Goal: Task Accomplishment & Management: Manage account settings

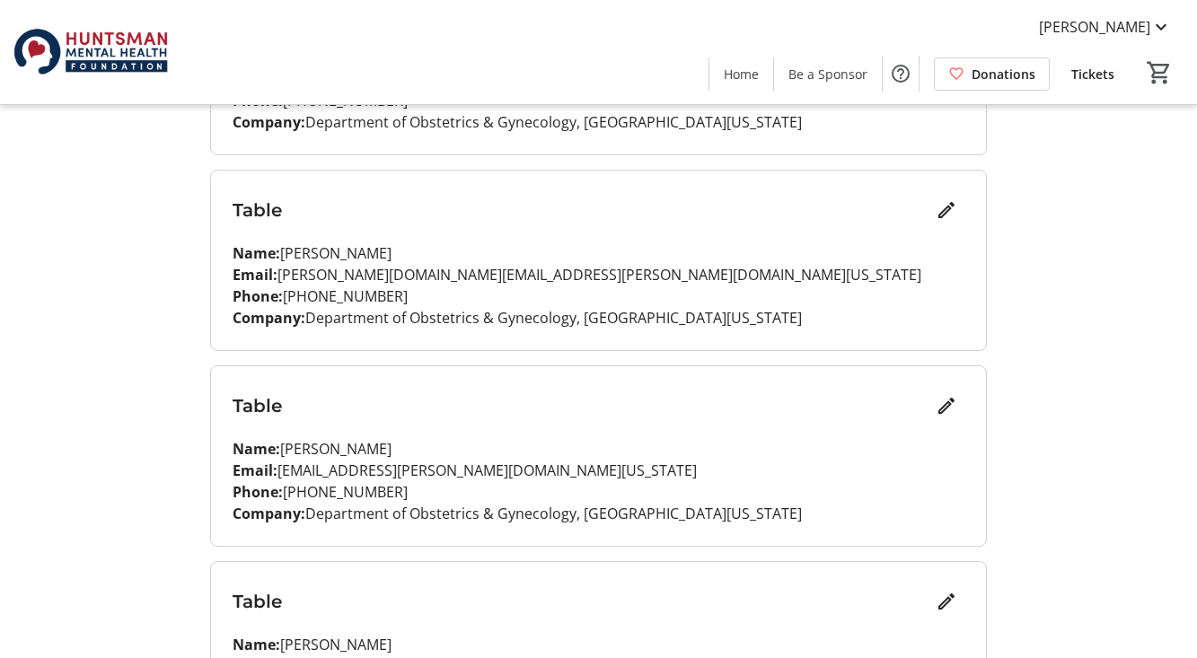
scroll to position [1548, 0]
click at [950, 217] on mat-icon "Edit" at bounding box center [946, 210] width 22 height 22
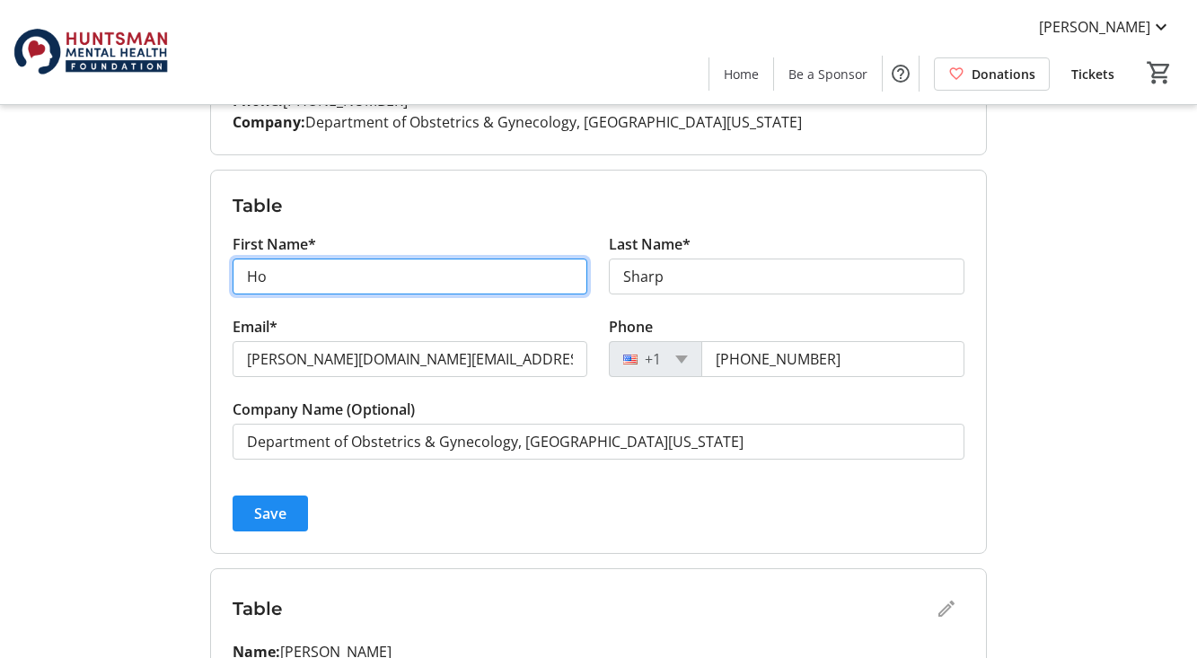
type input "H"
type input "[PERSON_NAME]"
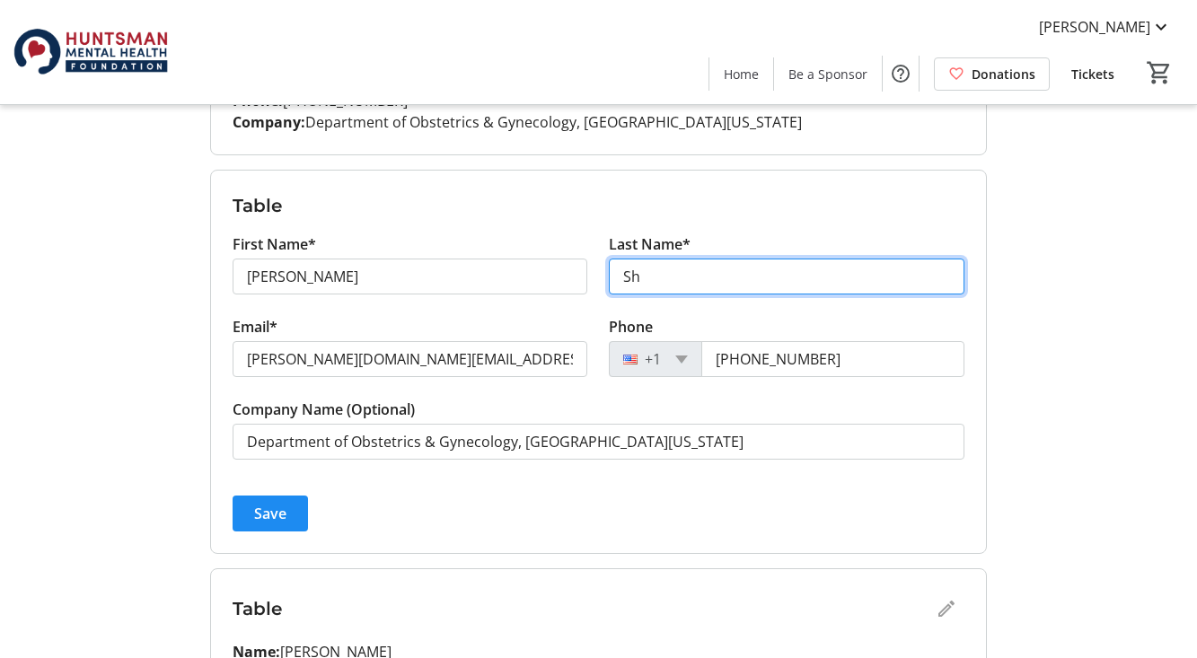
type input "S"
type input "Zakama"
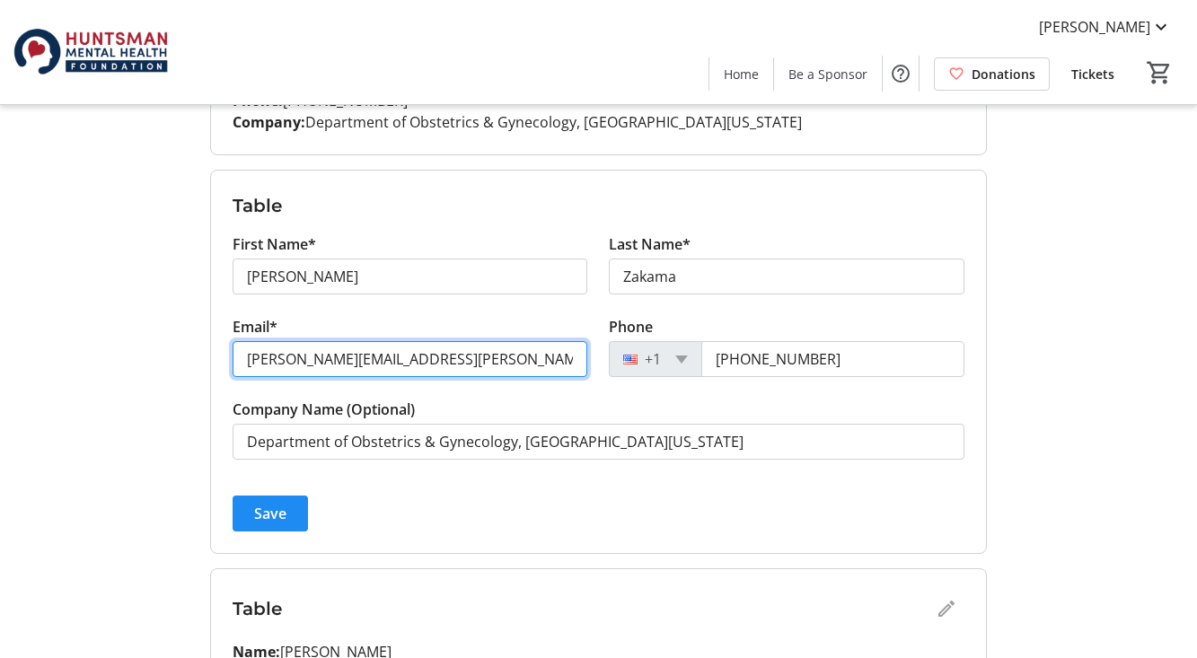
type input "[PERSON_NAME][EMAIL_ADDRESS][PERSON_NAME][DOMAIN_NAME][US_STATE]"
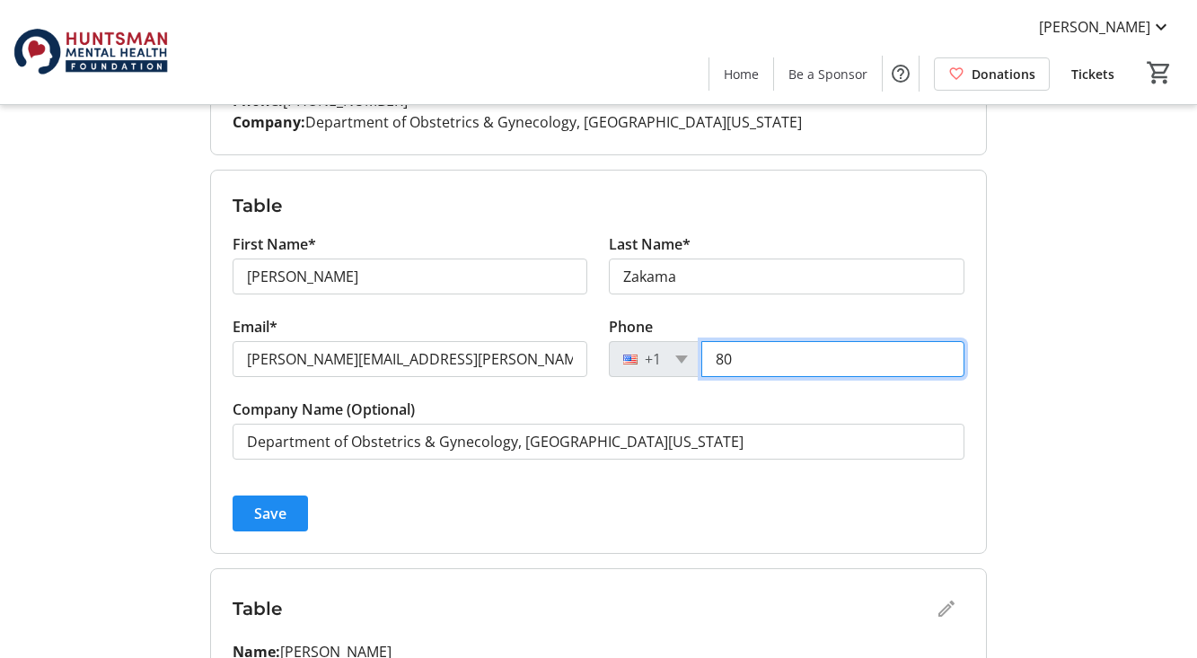
type input "8"
type input "[PHONE_NUMBER]"
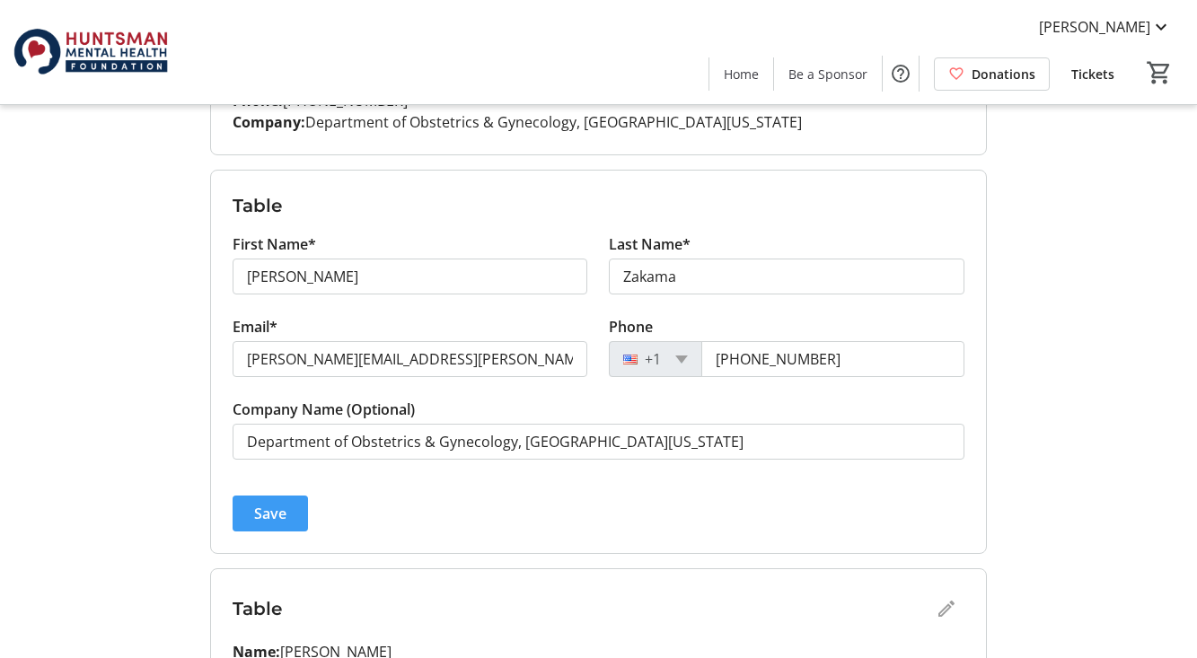
click at [255, 512] on span "Save" at bounding box center [270, 514] width 32 height 22
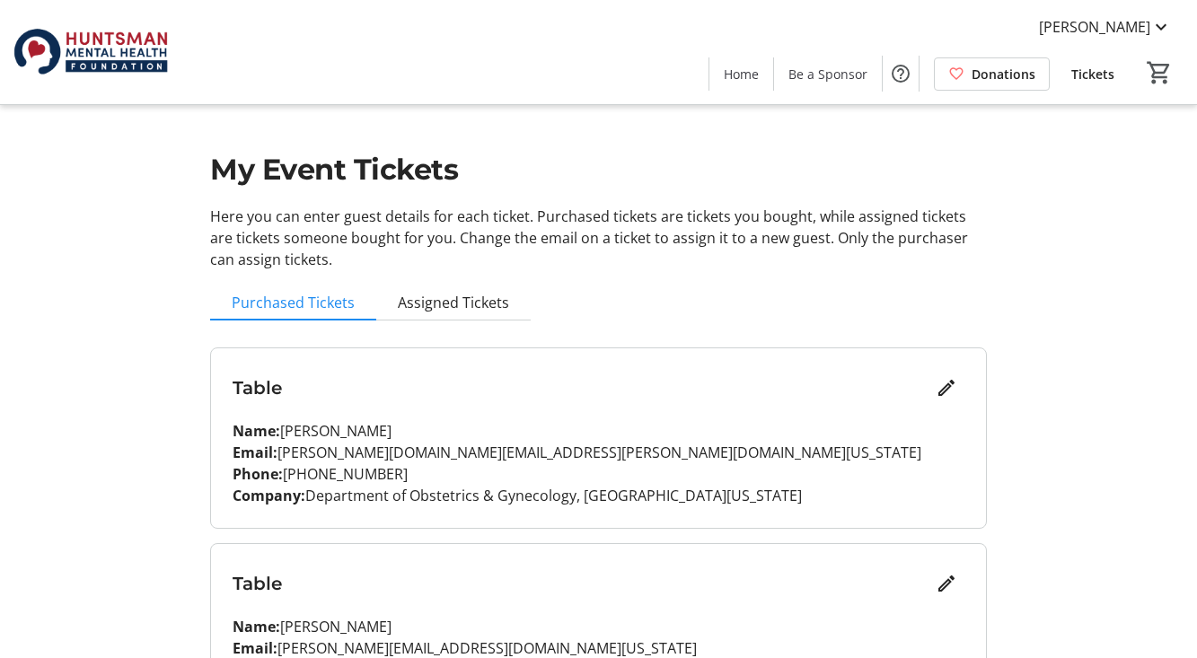
scroll to position [0, 0]
click at [456, 309] on span "Assigned Tickets" at bounding box center [453, 302] width 111 height 14
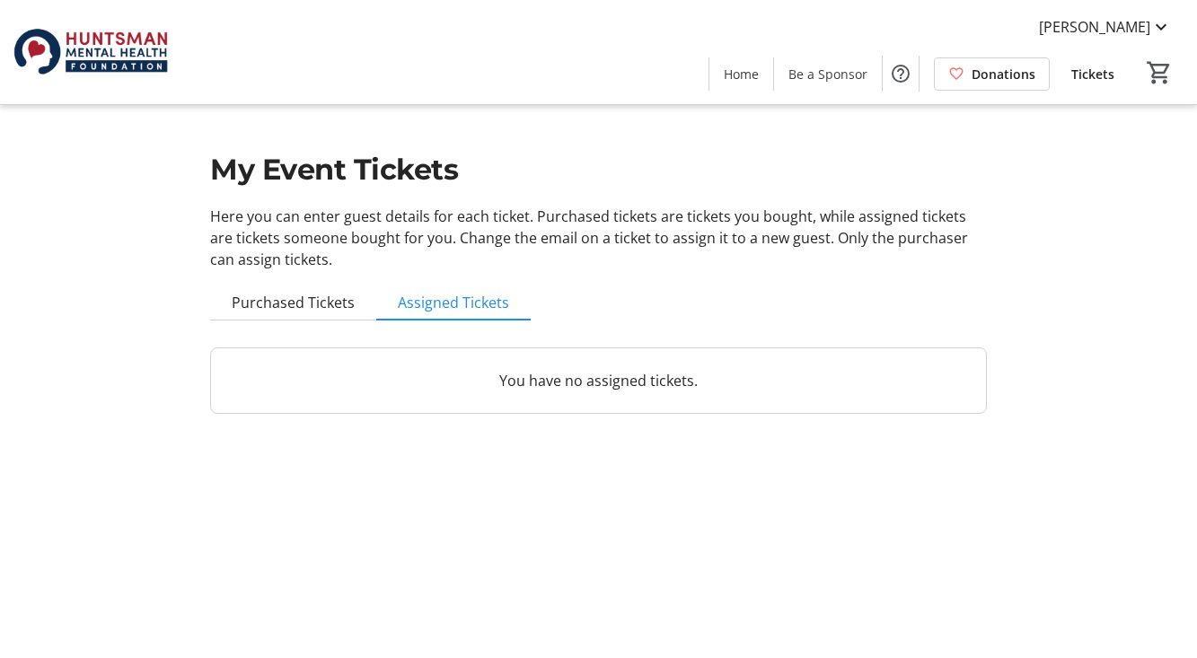
click at [602, 386] on p "You have no assigned tickets." at bounding box center [599, 381] width 732 height 22
click at [598, 375] on p "You have no assigned tickets." at bounding box center [599, 381] width 732 height 22
click at [454, 298] on span "Assigned Tickets" at bounding box center [453, 302] width 111 height 14
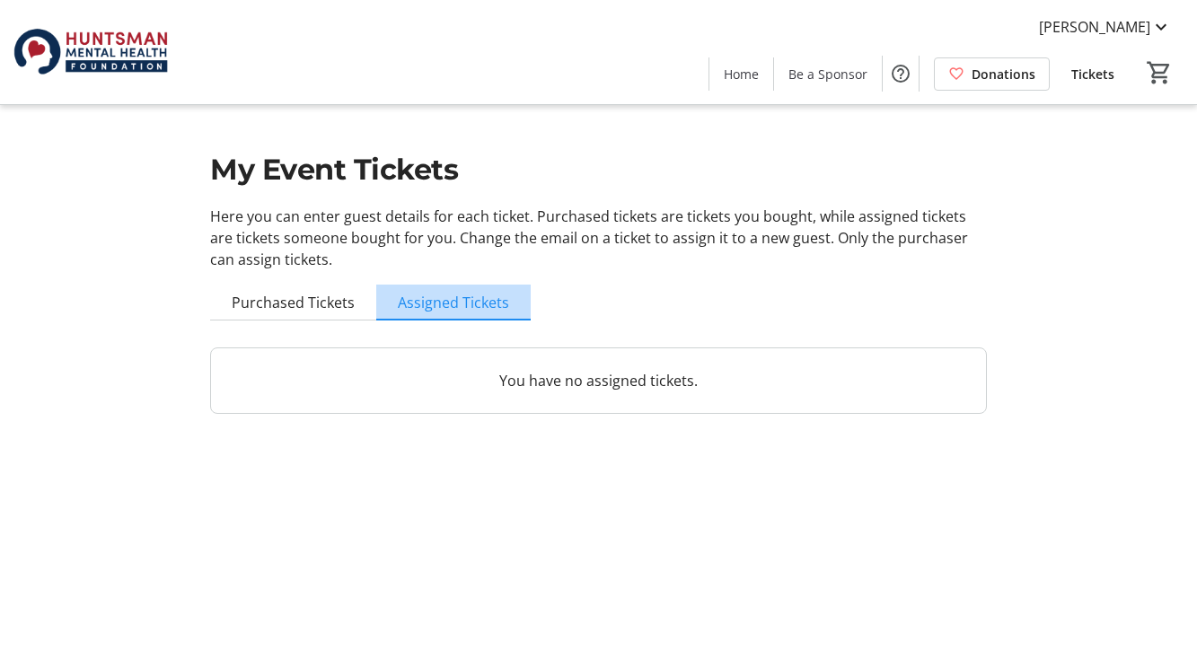
click at [454, 298] on span "Assigned Tickets" at bounding box center [453, 302] width 111 height 14
click at [1089, 76] on span "Tickets" at bounding box center [1092, 74] width 43 height 19
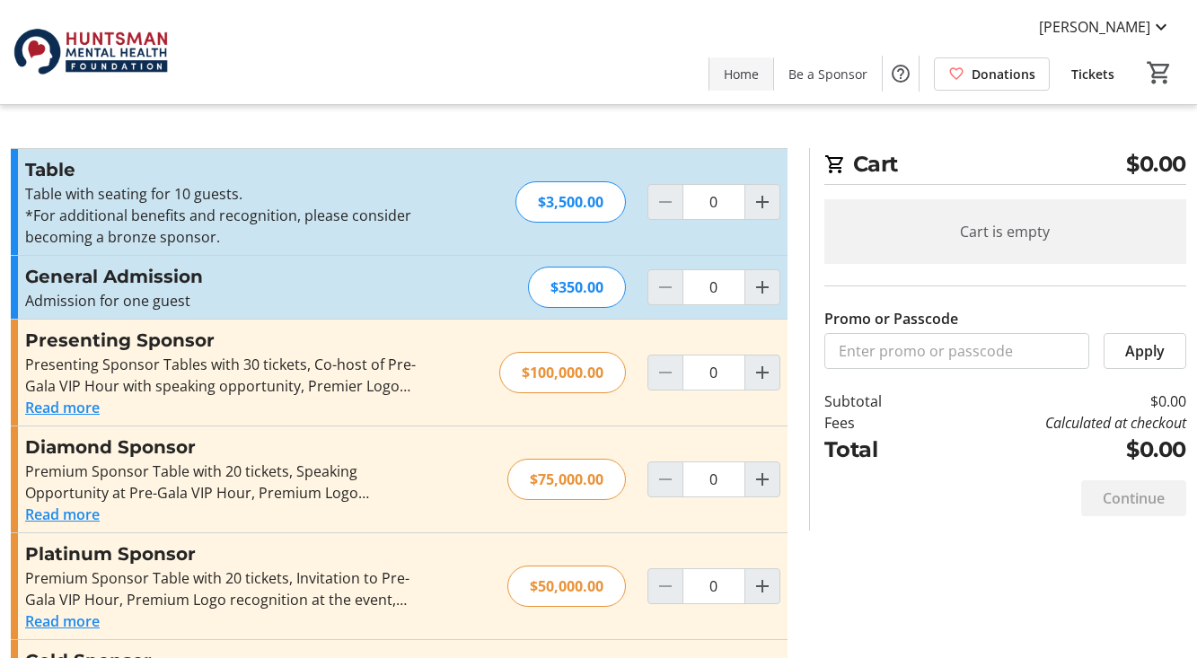
click at [758, 75] on span "Home" at bounding box center [741, 74] width 35 height 19
